Goal: Task Accomplishment & Management: Complete application form

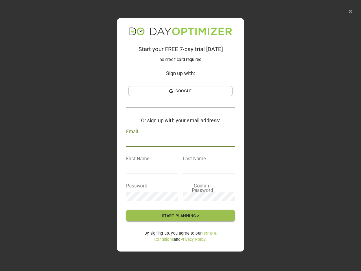
click at [181, 136] on div "Email" at bounding box center [180, 138] width 109 height 18
click at [351, 11] on icon "button" at bounding box center [350, 11] width 3 height 5
click at [181, 91] on span "Google" at bounding box center [181, 91] width 102 height 7
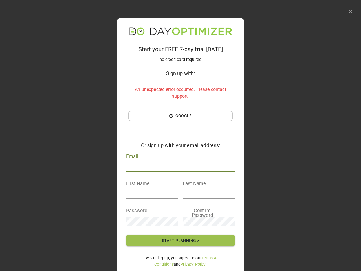
click at [181, 142] on h4 "Or sign up with your email address:" at bounding box center [180, 145] width 109 height 8
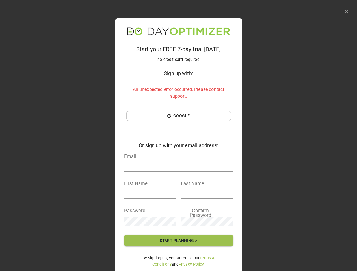
click at [152, 169] on input "text" at bounding box center [178, 167] width 109 height 9
click at [209, 169] on input "text" at bounding box center [178, 167] width 109 height 9
click at [152, 197] on input "text" at bounding box center [150, 194] width 52 height 9
click at [209, 197] on input "text" at bounding box center [207, 194] width 52 height 9
